Goal: Task Accomplishment & Management: Use online tool/utility

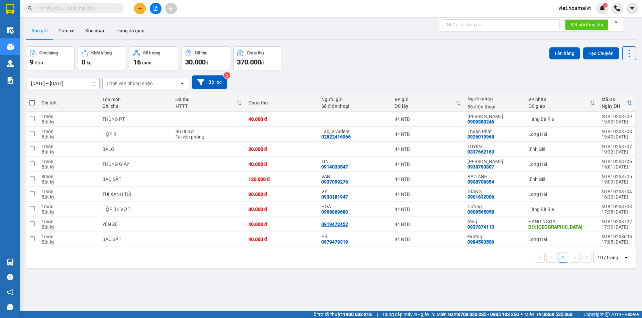
click at [121, 80] on div "Chọn văn phòng nhận" at bounding box center [130, 83] width 46 height 7
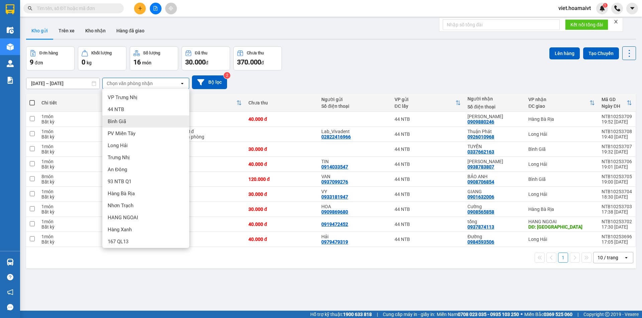
click at [128, 121] on div "Bình Giã" at bounding box center [145, 122] width 87 height 12
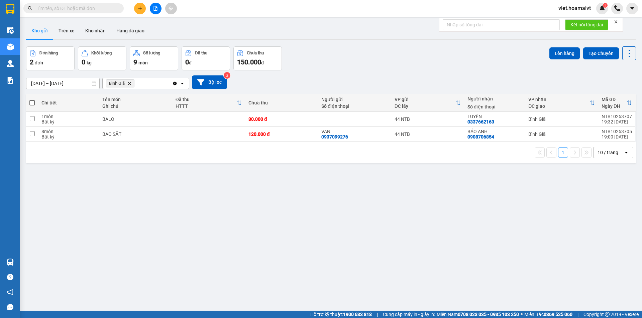
click at [130, 82] on icon "Delete" at bounding box center [129, 84] width 4 height 4
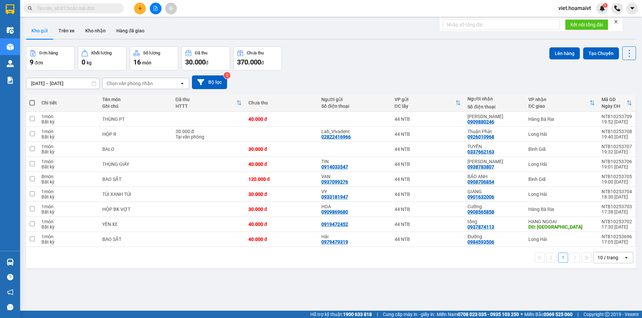
click at [130, 82] on div "Chọn văn phòng nhận" at bounding box center [130, 83] width 46 height 7
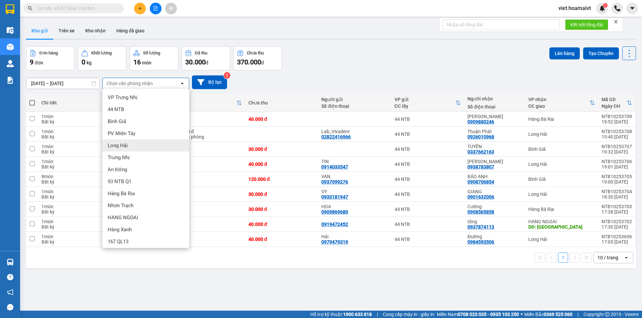
click at [128, 147] on div "Long Hải" at bounding box center [145, 146] width 87 height 12
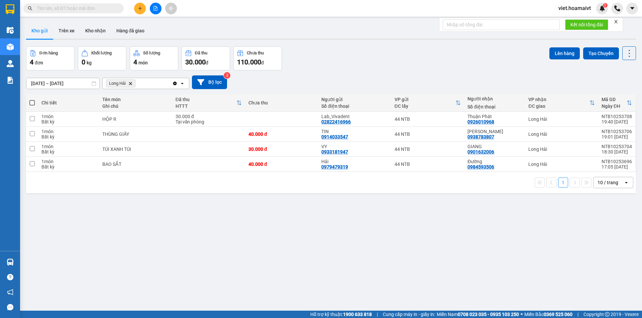
click at [131, 85] on icon "Delete" at bounding box center [130, 84] width 4 height 4
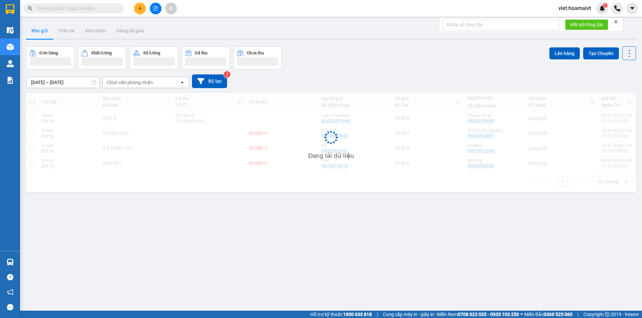
click at [131, 85] on div "Chọn văn phòng nhận" at bounding box center [130, 82] width 46 height 7
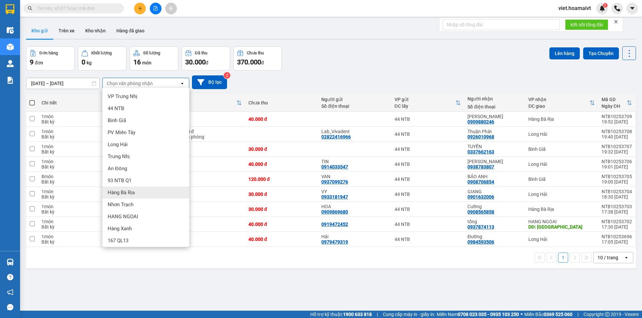
click at [137, 192] on div "Hàng Bà Rịa" at bounding box center [145, 193] width 87 height 12
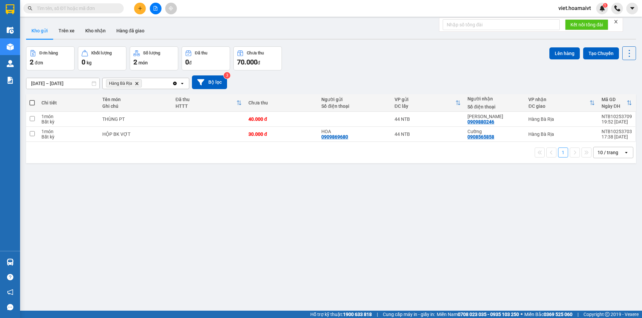
click at [140, 84] on span "Hàng Bà Rịa Delete" at bounding box center [124, 84] width 36 height 8
click at [137, 84] on icon "Hàng Bà Rịa, close by backspace" at bounding box center [136, 83] width 3 height 3
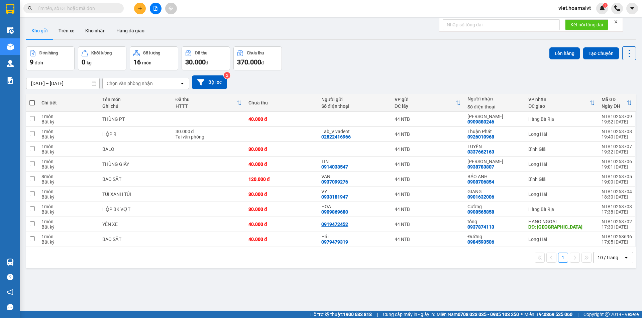
click at [120, 83] on div "Chọn văn phòng nhận" at bounding box center [130, 83] width 46 height 7
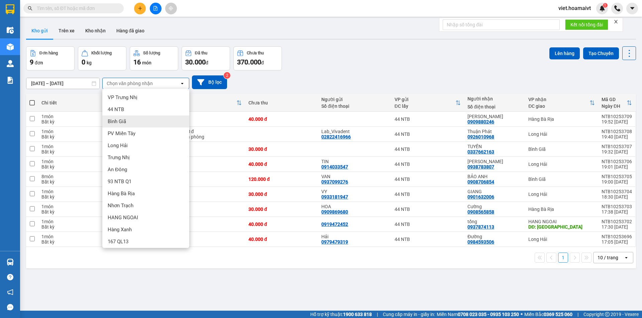
click at [121, 122] on span "Bình Giã" at bounding box center [117, 121] width 18 height 7
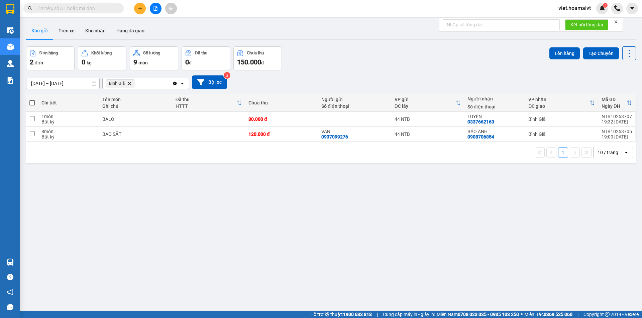
click at [31, 104] on span at bounding box center [31, 102] width 5 height 5
click at [32, 100] on input "checkbox" at bounding box center [32, 100] width 0 height 0
checkbox input "true"
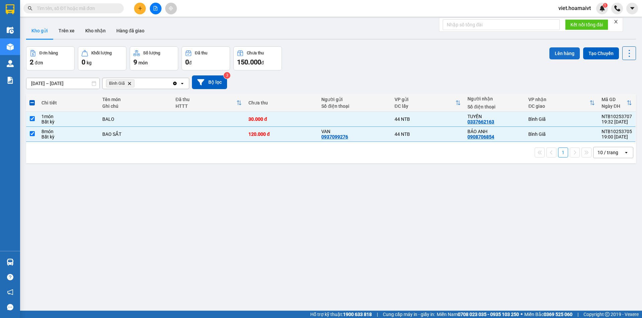
click at [553, 52] on button "Lên hàng" at bounding box center [564, 53] width 30 height 12
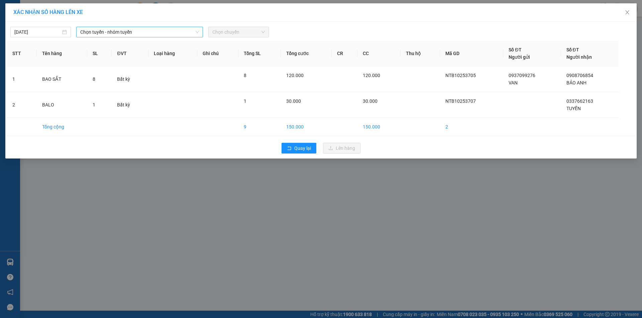
click at [143, 33] on span "Chọn tuyến - nhóm tuyến" at bounding box center [139, 32] width 119 height 10
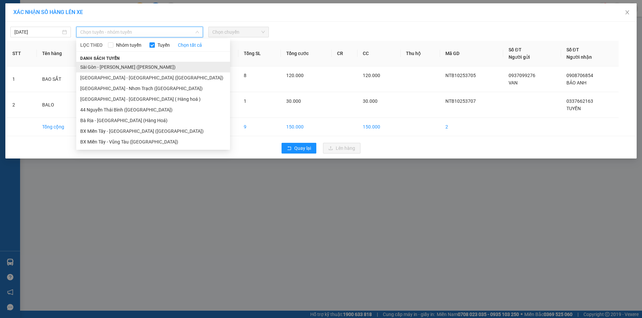
click at [107, 68] on li "Sài Gòn - [PERSON_NAME] ([PERSON_NAME])" at bounding box center [153, 67] width 154 height 11
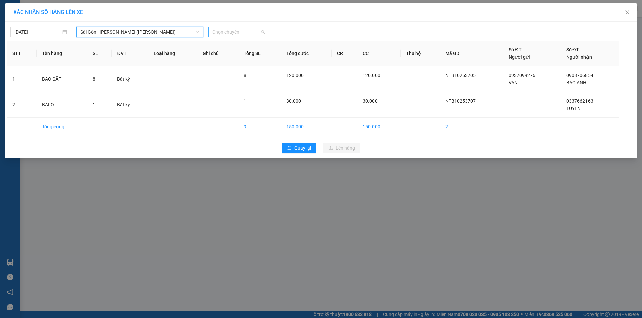
click at [228, 33] on span "Chọn chuyến" at bounding box center [238, 32] width 52 height 10
type input "0430"
click at [245, 56] on div "Thêm chuyến " 04:30 "" at bounding box center [243, 56] width 71 height 11
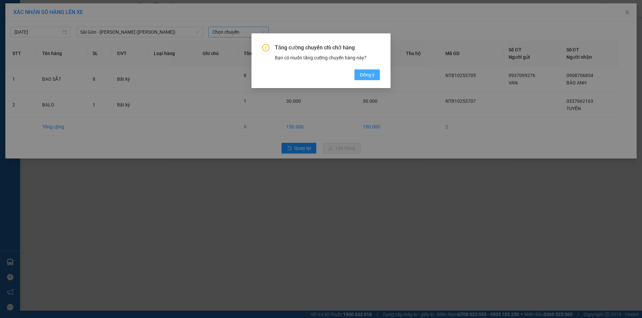
click at [367, 71] on button "Đồng ý" at bounding box center [366, 75] width 25 height 11
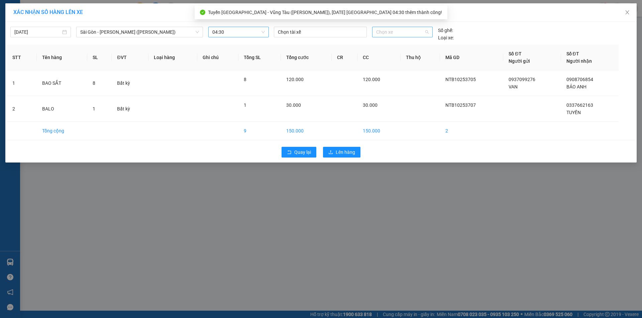
click at [394, 30] on span "Chọn xe" at bounding box center [402, 32] width 52 height 10
type input "3380"
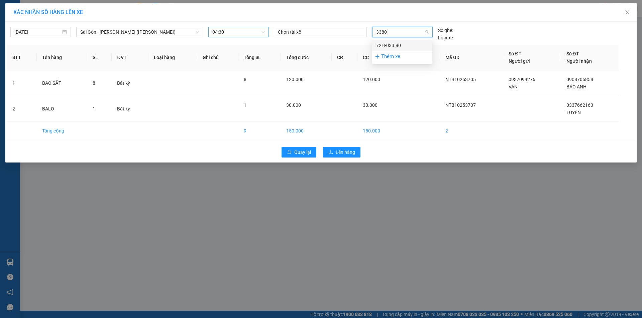
click at [399, 46] on div "72H-033.80" at bounding box center [402, 45] width 52 height 7
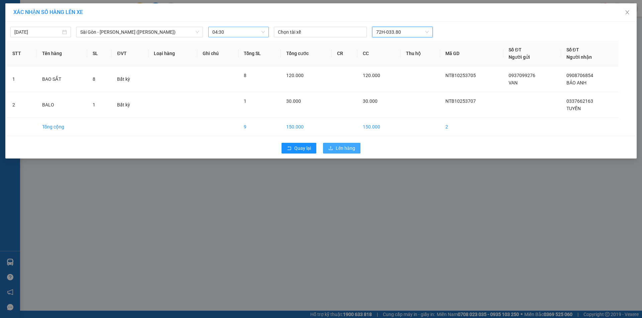
click at [348, 147] on span "Lên hàng" at bounding box center [344, 148] width 19 height 7
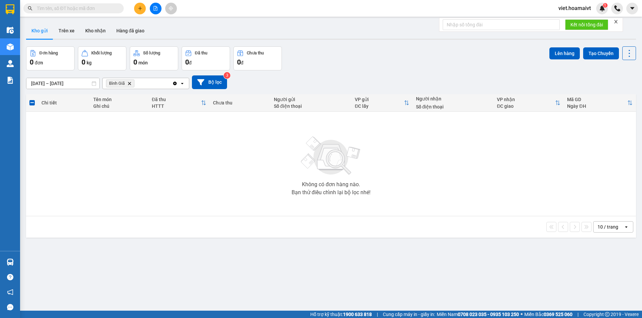
click at [131, 84] on icon "Delete" at bounding box center [129, 84] width 4 height 4
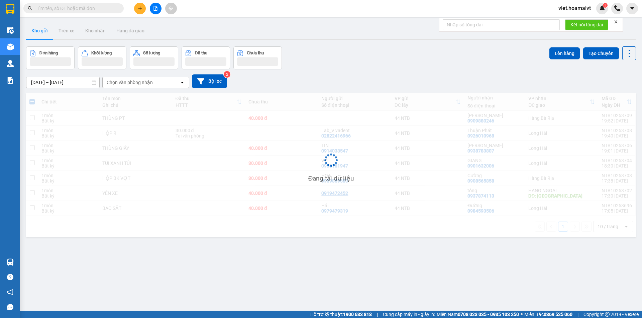
click at [131, 84] on div "Chọn văn phòng nhận" at bounding box center [130, 82] width 46 height 7
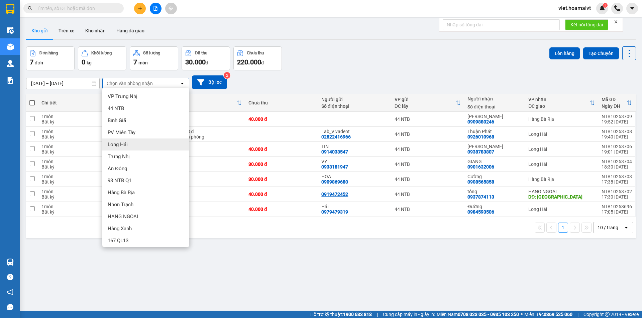
click at [129, 146] on div "Long Hải" at bounding box center [145, 145] width 87 height 12
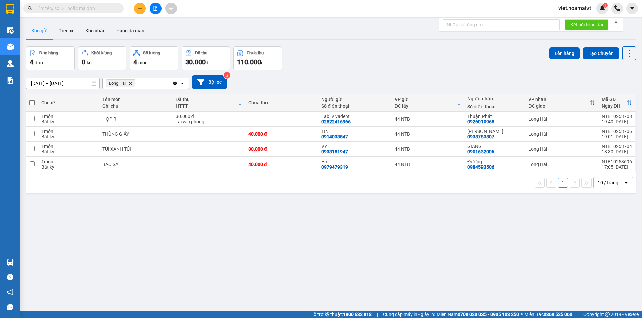
click at [33, 103] on span at bounding box center [31, 102] width 5 height 5
click at [32, 100] on input "checkbox" at bounding box center [32, 100] width 0 height 0
checkbox input "true"
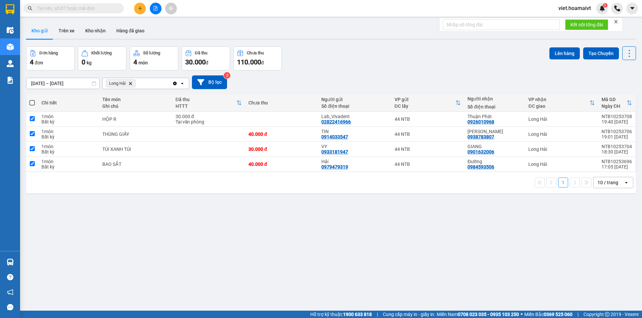
checkbox input "true"
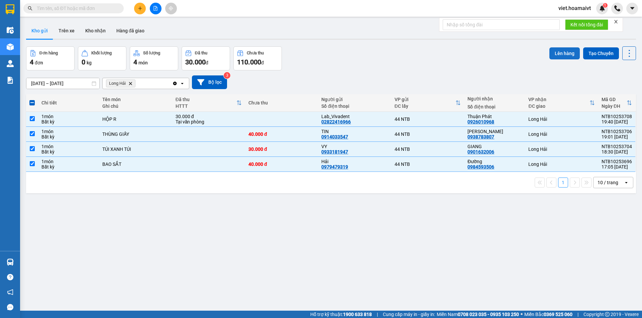
click at [563, 56] on button "Lên hàng" at bounding box center [564, 53] width 30 height 12
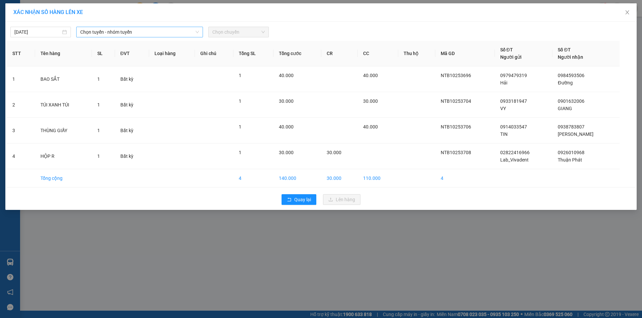
click at [125, 32] on span "Chọn tuyến - nhóm tuyến" at bounding box center [139, 32] width 119 height 10
click at [52, 32] on input "[DATE]" at bounding box center [37, 31] width 46 height 7
click at [34, 90] on div "13" at bounding box center [32, 91] width 8 height 8
type input "[DATE]"
click at [132, 31] on span "Chọn tuyến - nhóm tuyến" at bounding box center [139, 32] width 119 height 10
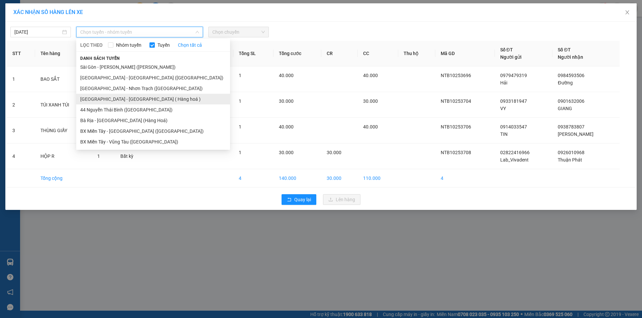
click at [117, 100] on li "[GEOGRAPHIC_DATA] - [GEOGRAPHIC_DATA] ( Hàng hoá )" at bounding box center [153, 99] width 154 height 11
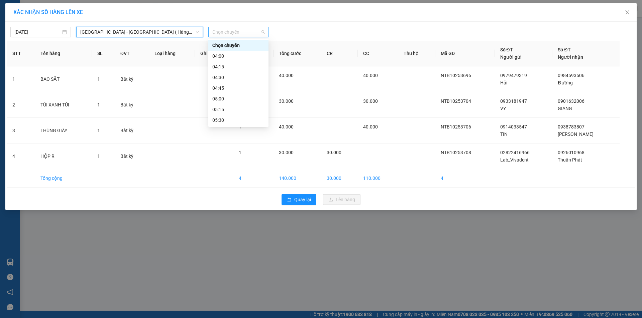
click at [240, 30] on span "Chọn chuyến" at bounding box center [238, 32] width 52 height 10
click at [220, 78] on div "04:30" at bounding box center [238, 77] width 52 height 7
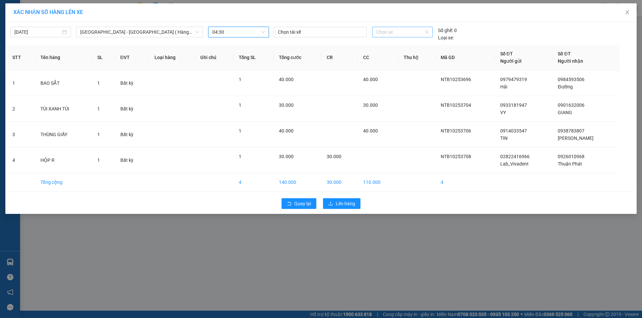
click at [394, 32] on span "Chọn xe" at bounding box center [402, 32] width 52 height 10
type input "3380"
click at [403, 44] on div "72H-033.80" at bounding box center [402, 45] width 52 height 7
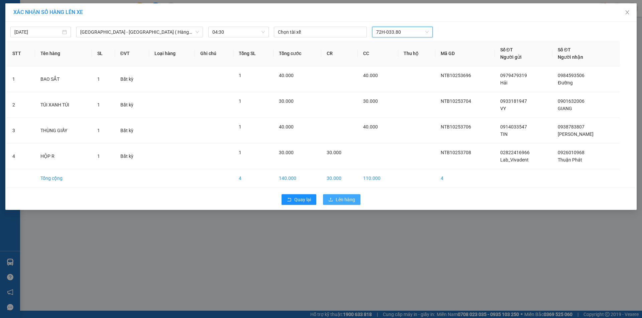
click at [332, 199] on icon "upload" at bounding box center [330, 199] width 5 height 5
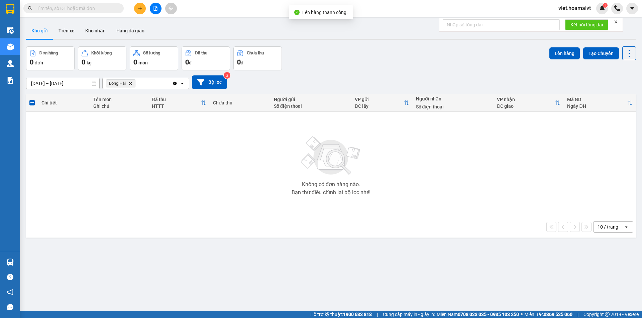
click at [130, 84] on icon "Delete" at bounding box center [130, 84] width 4 height 4
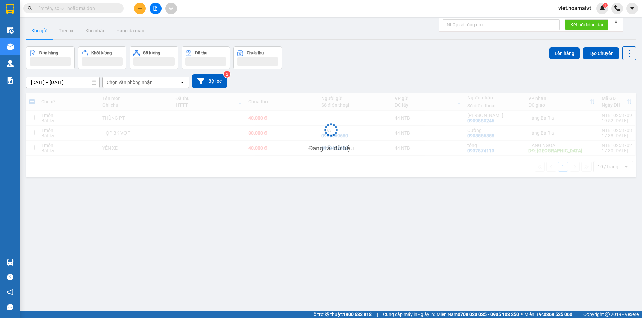
click at [130, 84] on div "Chọn văn phòng nhận" at bounding box center [130, 82] width 46 height 7
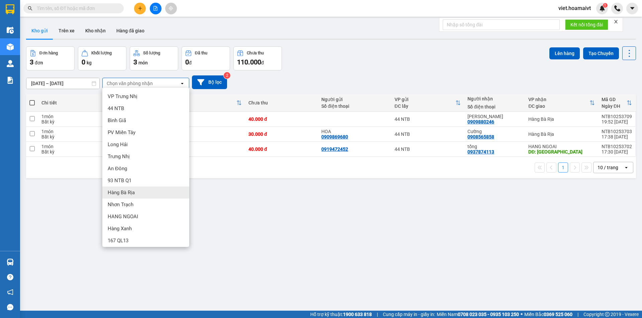
click at [136, 192] on div "Hàng Bà Rịa" at bounding box center [145, 193] width 87 height 12
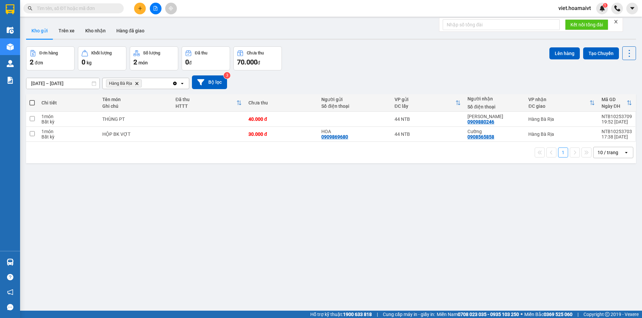
click at [32, 102] on span at bounding box center [31, 102] width 5 height 5
click at [32, 100] on input "checkbox" at bounding box center [32, 100] width 0 height 0
checkbox input "true"
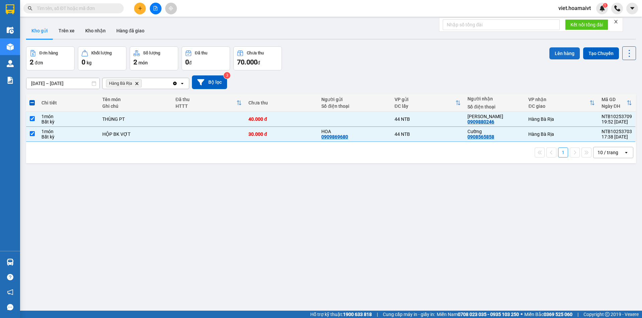
click at [554, 52] on button "Lên hàng" at bounding box center [564, 53] width 30 height 12
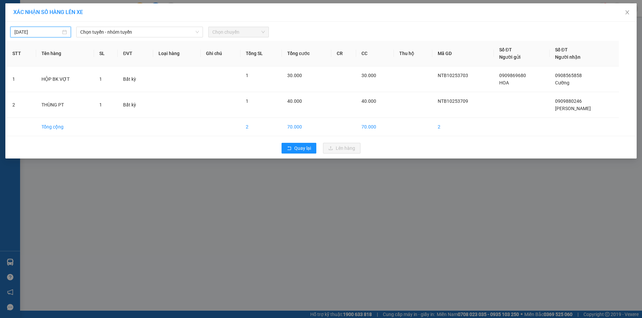
click at [20, 31] on input "[DATE]" at bounding box center [37, 31] width 46 height 7
click at [32, 90] on div "13" at bounding box center [32, 91] width 8 height 8
type input "[DATE]"
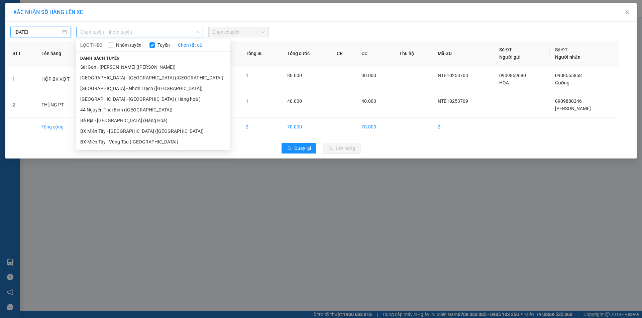
click at [108, 28] on span "Chọn tuyến - nhóm tuyến" at bounding box center [139, 32] width 119 height 10
click at [102, 77] on li "[GEOGRAPHIC_DATA] - [GEOGRAPHIC_DATA] ([GEOGRAPHIC_DATA])" at bounding box center [153, 78] width 154 height 11
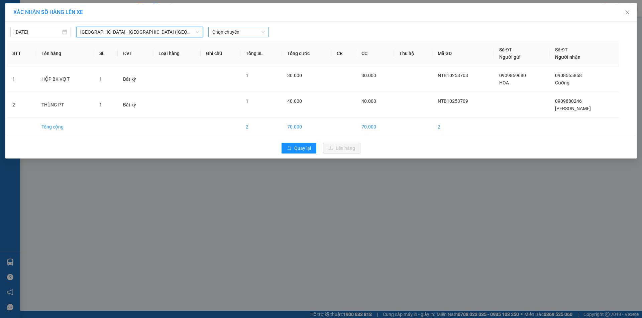
click at [228, 32] on span "Chọn chuyến" at bounding box center [238, 32] width 52 height 10
type input "0430"
click at [246, 60] on div "Thêm chuyến " 04:30 "" at bounding box center [243, 56] width 71 height 11
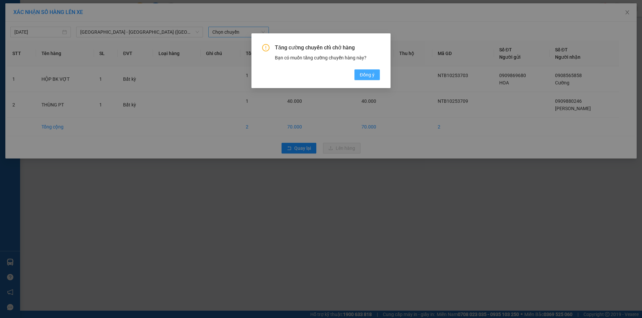
click at [361, 75] on span "Đồng ý" at bounding box center [367, 74] width 15 height 7
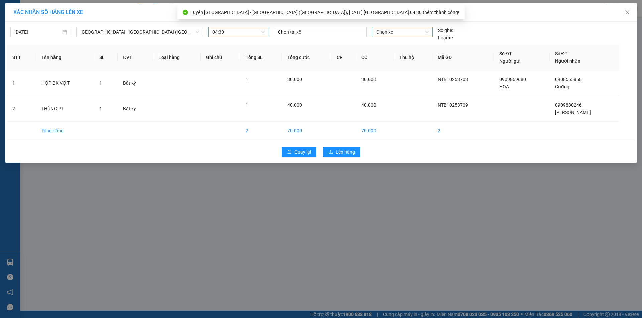
click at [395, 32] on span "Chọn xe" at bounding box center [402, 32] width 52 height 10
type input "3380"
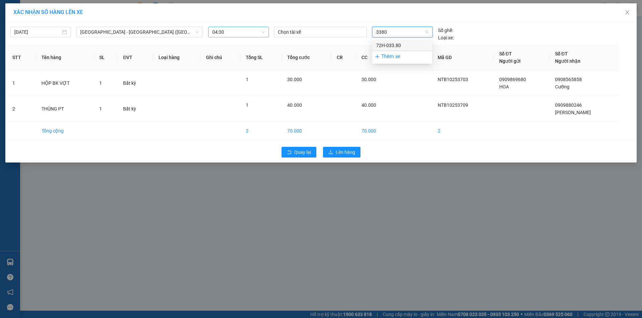
click at [397, 46] on div "72H-033.80" at bounding box center [402, 45] width 52 height 7
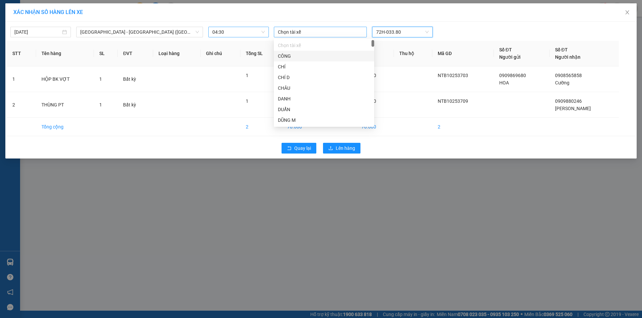
click at [315, 32] on div at bounding box center [320, 32] width 90 height 8
type input "son"
click at [290, 90] on div "SƠN A" at bounding box center [324, 88] width 92 height 7
click at [311, 34] on div "SƠN A" at bounding box center [320, 32] width 90 height 10
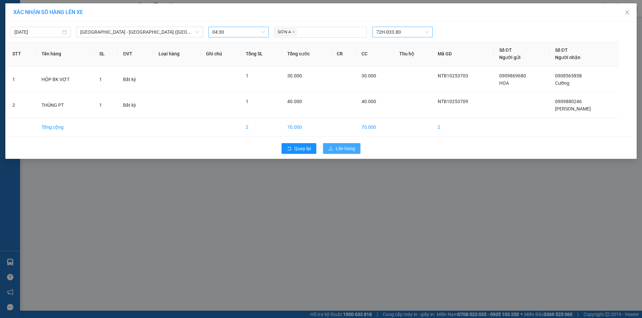
click at [351, 149] on span "Lên hàng" at bounding box center [344, 148] width 19 height 7
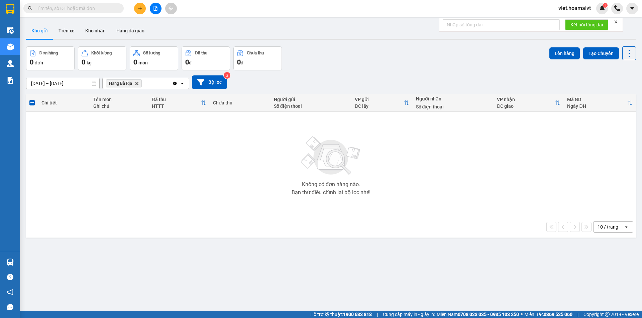
click at [137, 82] on icon "Delete" at bounding box center [137, 84] width 4 height 4
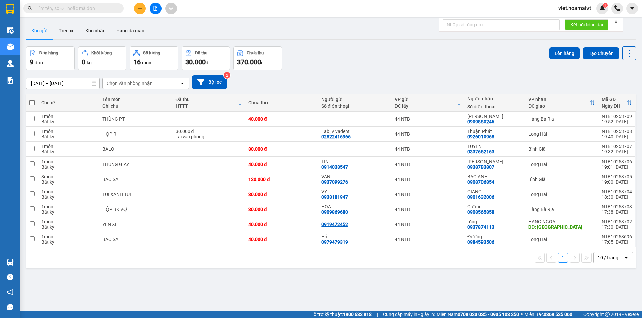
click at [497, 288] on div "ver 1.8.146 Kho gửi Trên xe Kho nhận Hàng đã giao Đơn hàng 9 đơn Khối lượng 0 k…" at bounding box center [330, 179] width 615 height 318
click at [327, 36] on div "Kho gửi Trên xe Kho nhận Hàng đã giao" at bounding box center [331, 32] width 610 height 18
click at [163, 82] on div "Chọn văn phòng nhận" at bounding box center [141, 83] width 77 height 11
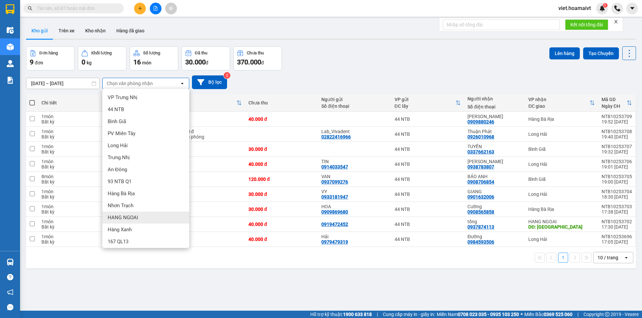
click at [128, 219] on span "HANG NGOAI" at bounding box center [123, 218] width 30 height 7
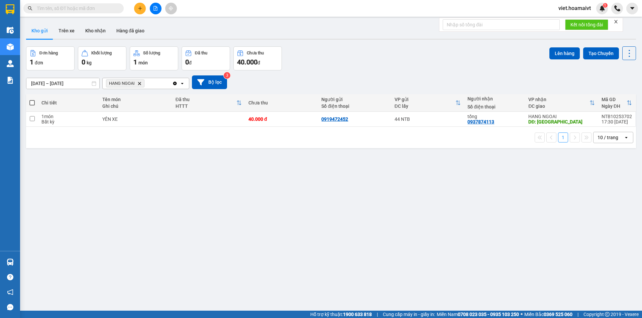
click at [140, 83] on icon "Delete" at bounding box center [139, 84] width 4 height 4
